Goal: Task Accomplishment & Management: Manage account settings

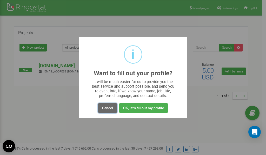
click at [103, 109] on button "Cancel" at bounding box center [107, 109] width 19 height 10
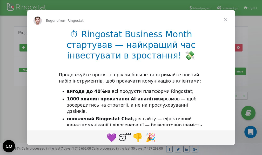
click at [225, 8] on div "Intercom messenger" at bounding box center [131, 77] width 262 height 155
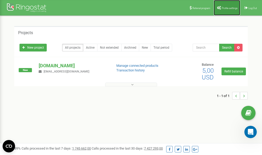
click at [227, 7] on span "Profile settings" at bounding box center [230, 8] width 16 height 3
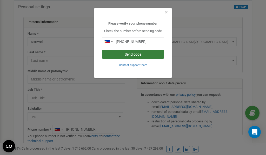
click at [135, 55] on button "Send code" at bounding box center [133, 54] width 62 height 9
